Goal: Navigation & Orientation: Find specific page/section

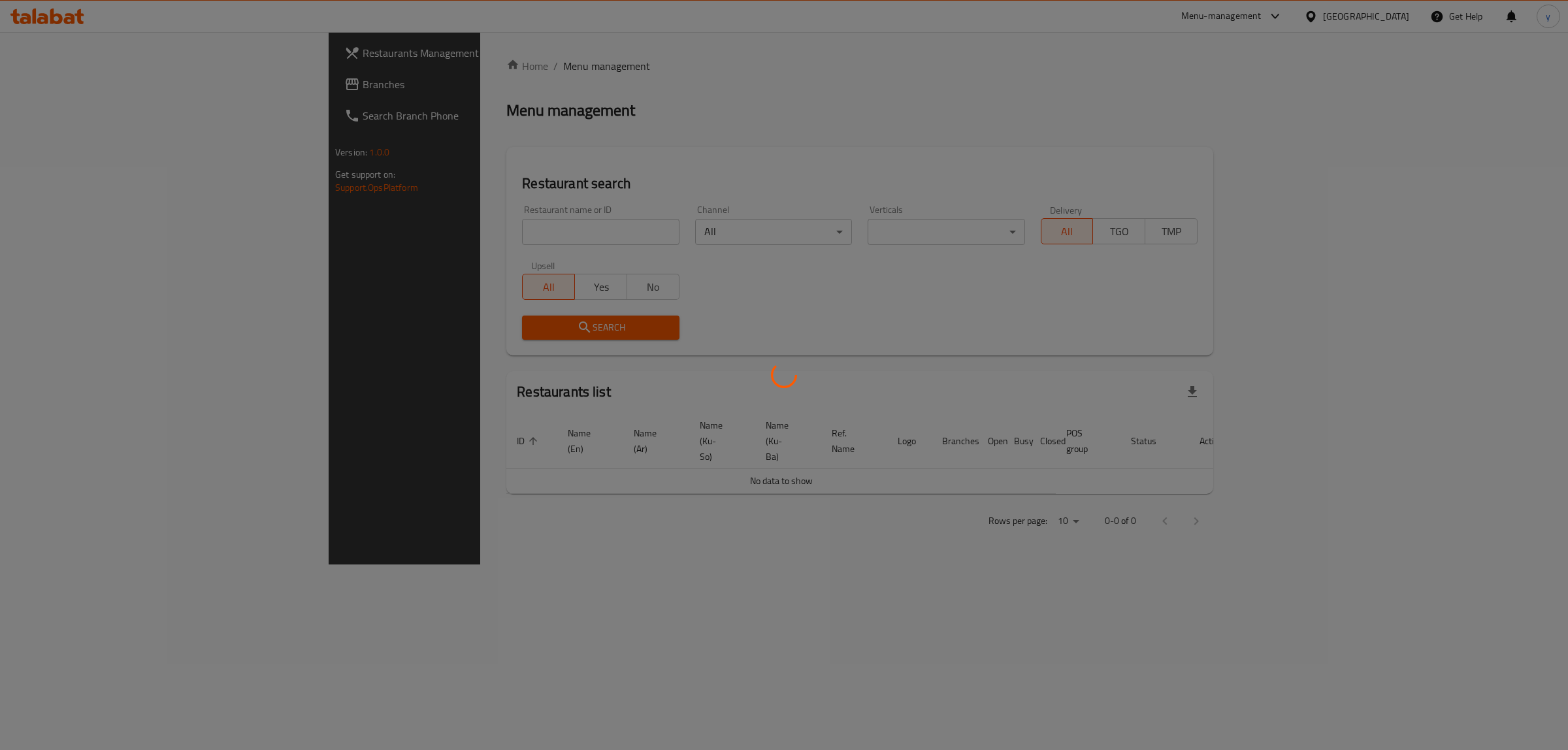
click at [143, 80] on div at bounding box center [784, 375] width 1568 height 750
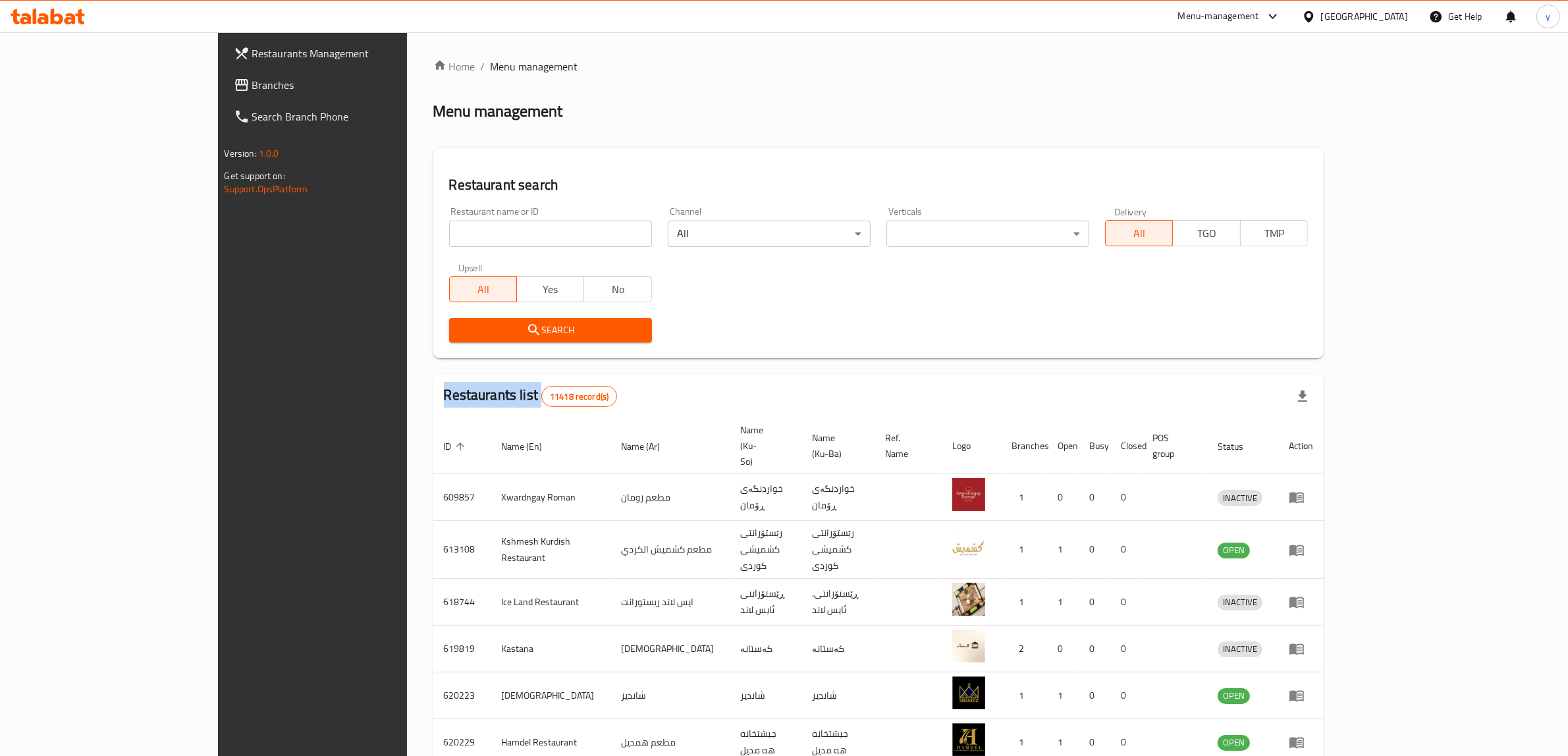
click at [218, 81] on div "Restaurants Management Branches Search Branch Phone Version: 1.0.0 Get support …" at bounding box center [784, 528] width 1132 height 992
drag, startPoint x: 0, startPoint y: 0, endPoint x: 144, endPoint y: 81, distance: 165.2
click at [252, 81] on span "Branches" at bounding box center [360, 84] width 217 height 16
click at [433, 226] on div "Home / Menu management Menu management Restaurant search Restaurant name or ID …" at bounding box center [878, 528] width 890 height 939
click at [449, 226] on input "search" at bounding box center [550, 234] width 203 height 26
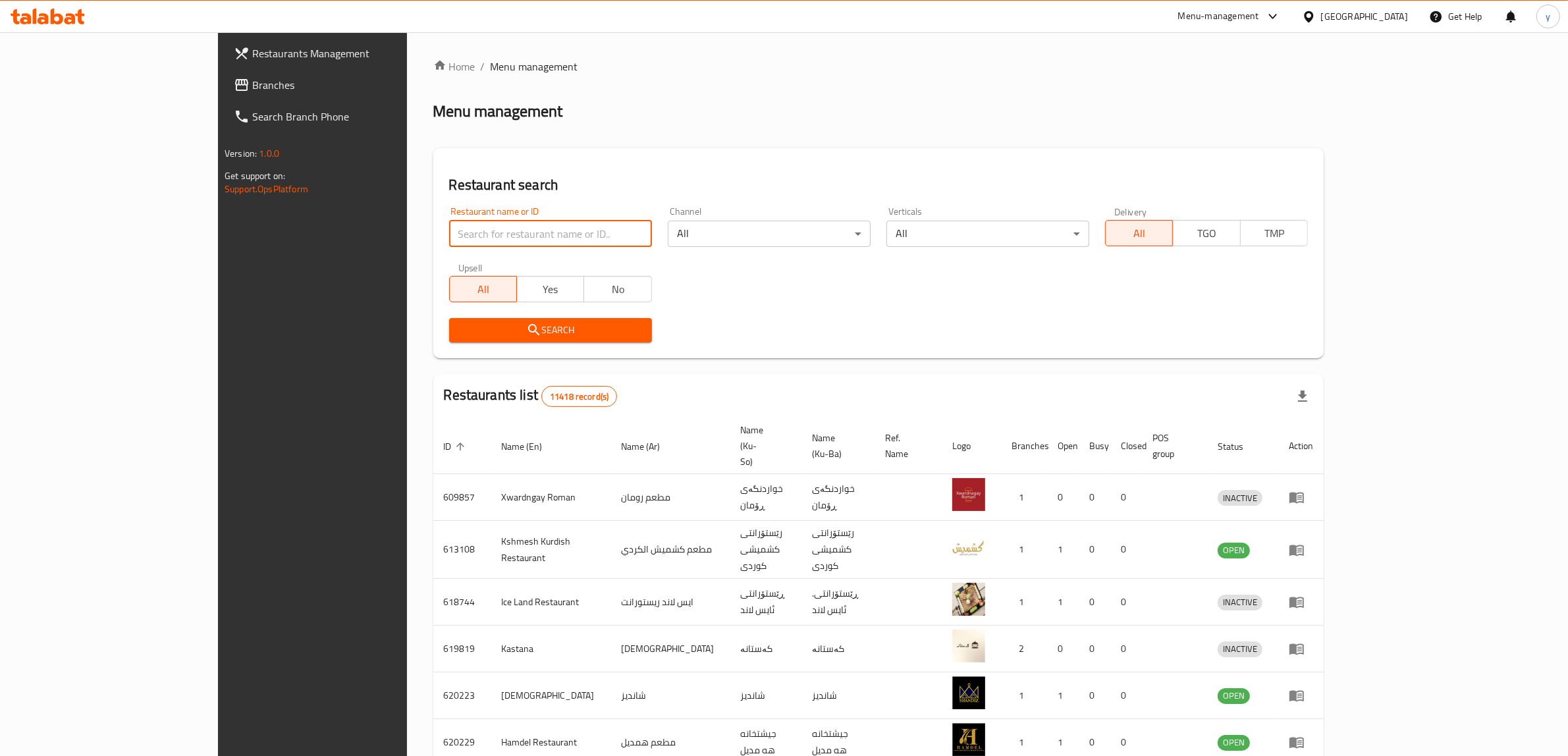
click at [252, 83] on span "Branches" at bounding box center [360, 84] width 217 height 16
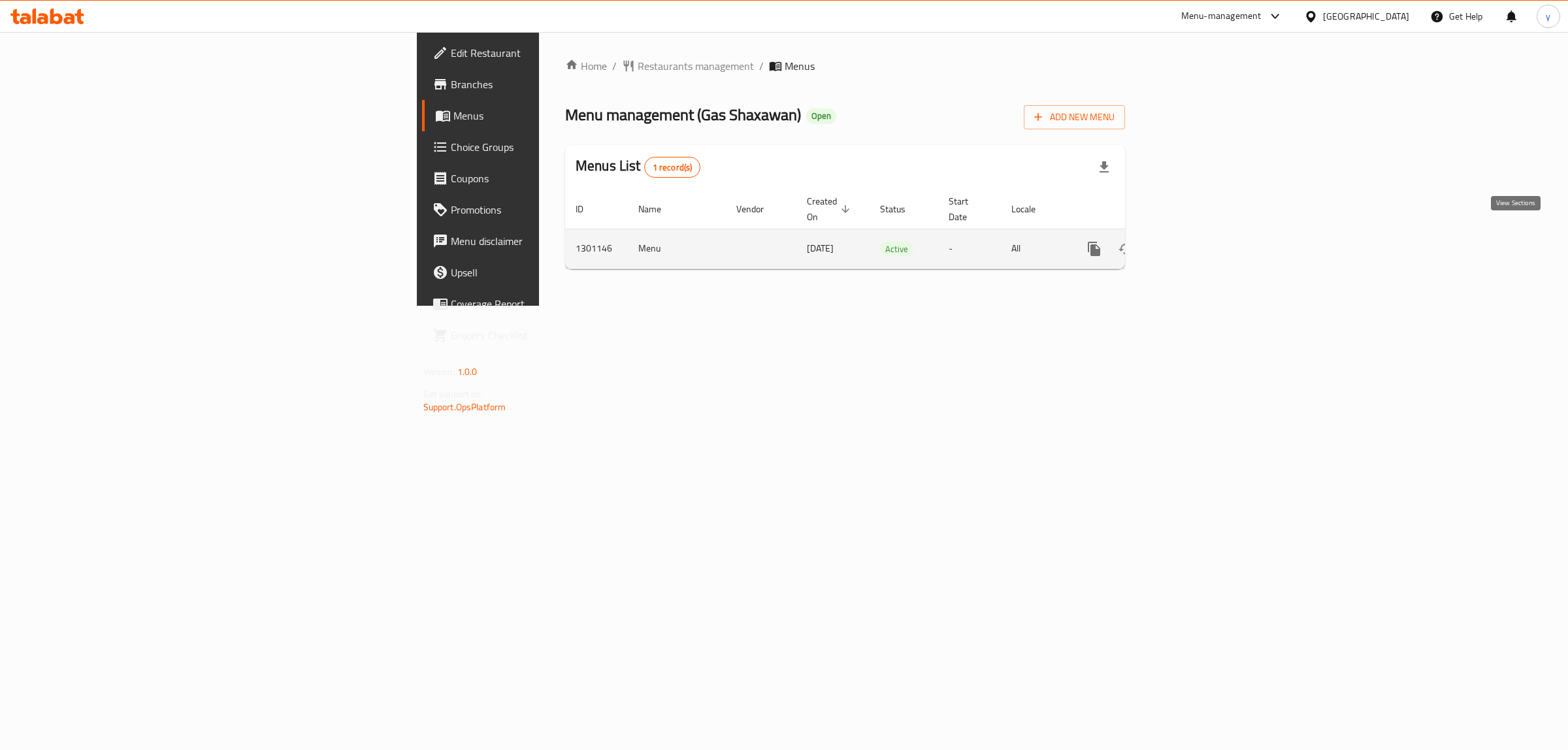
click at [1204, 236] on link "enhanced table" at bounding box center [1189, 249] width 31 height 31
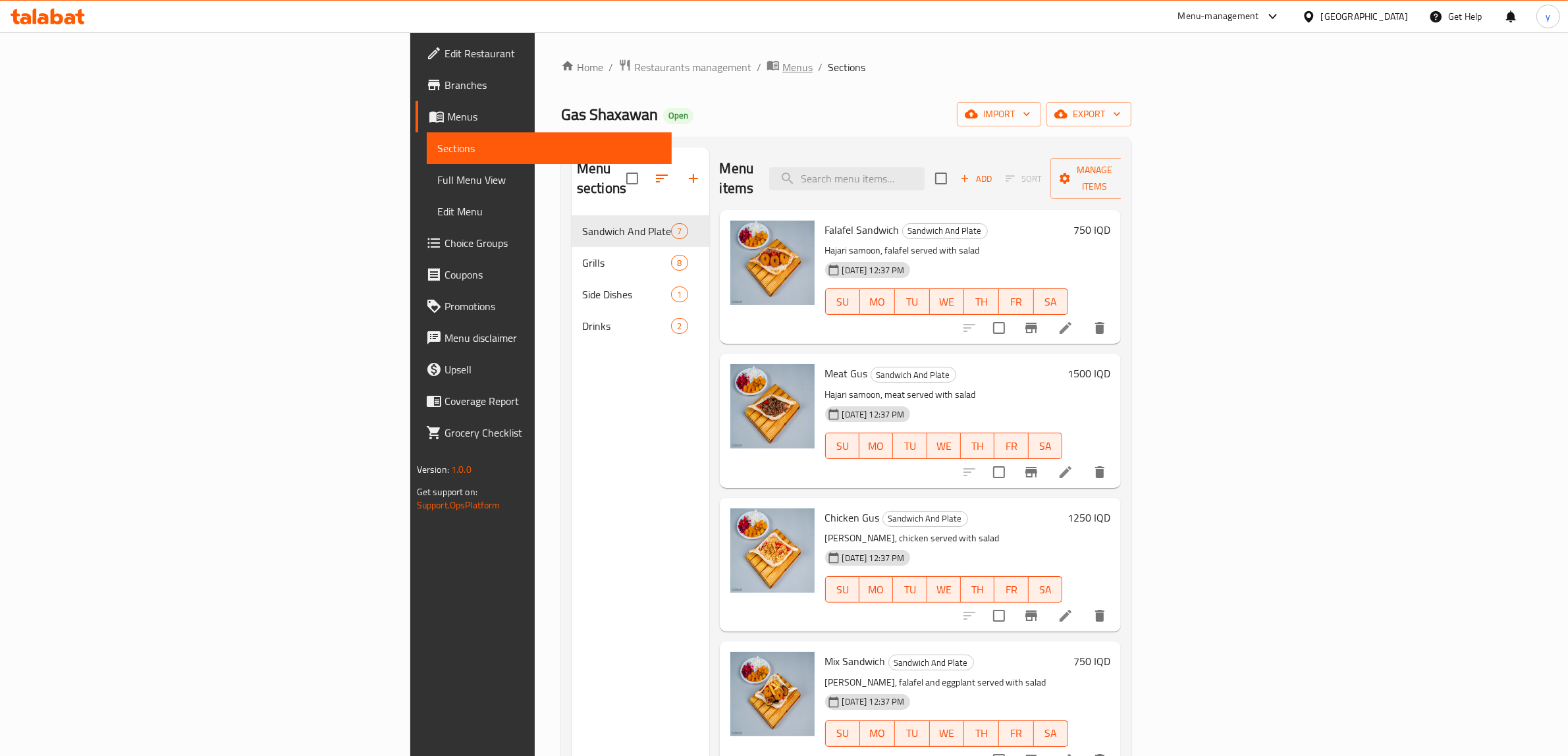
click at [783, 71] on span "Menus" at bounding box center [798, 66] width 30 height 16
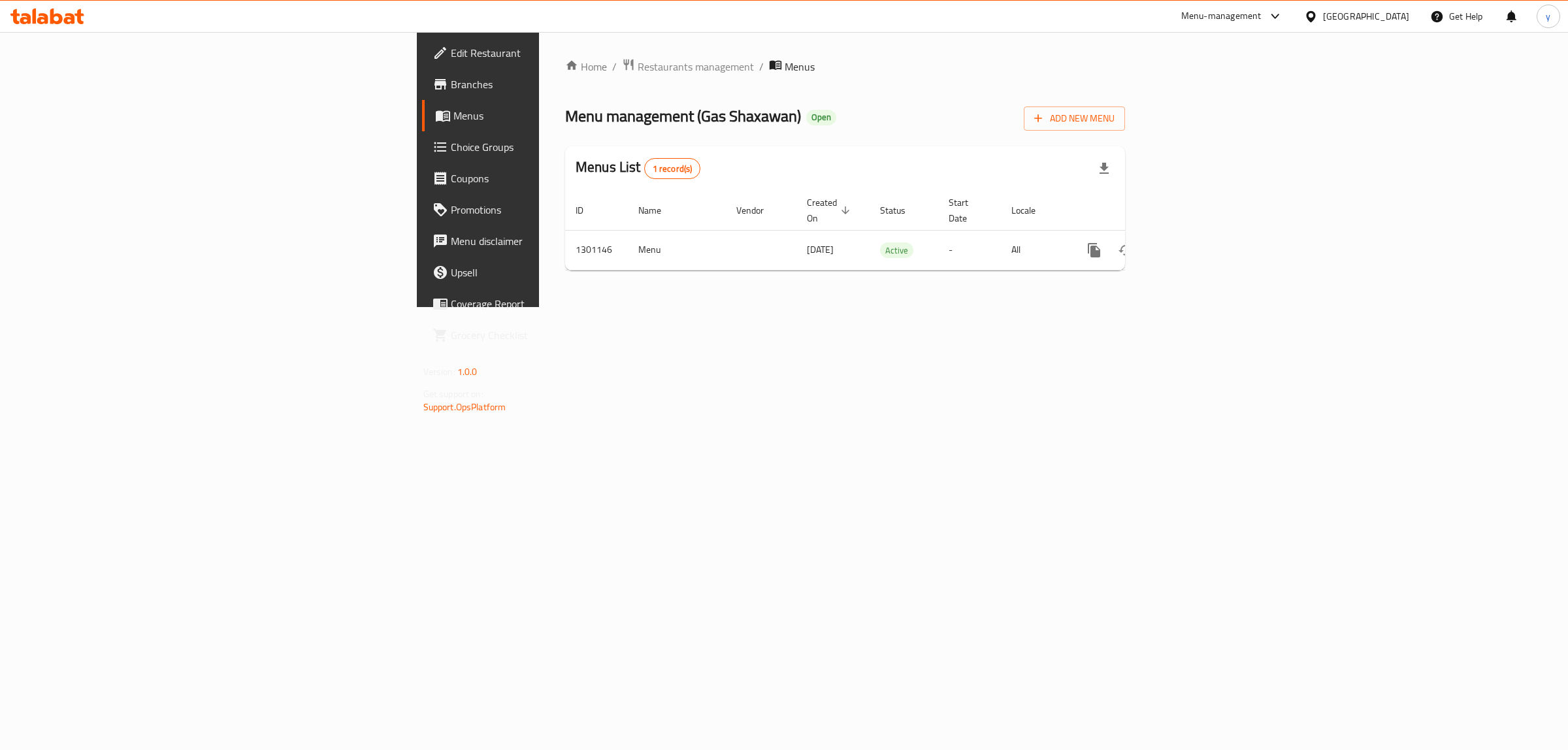
click at [451, 86] on span "Branches" at bounding box center [560, 84] width 218 height 16
